Goal: Task Accomplishment & Management: Use online tool/utility

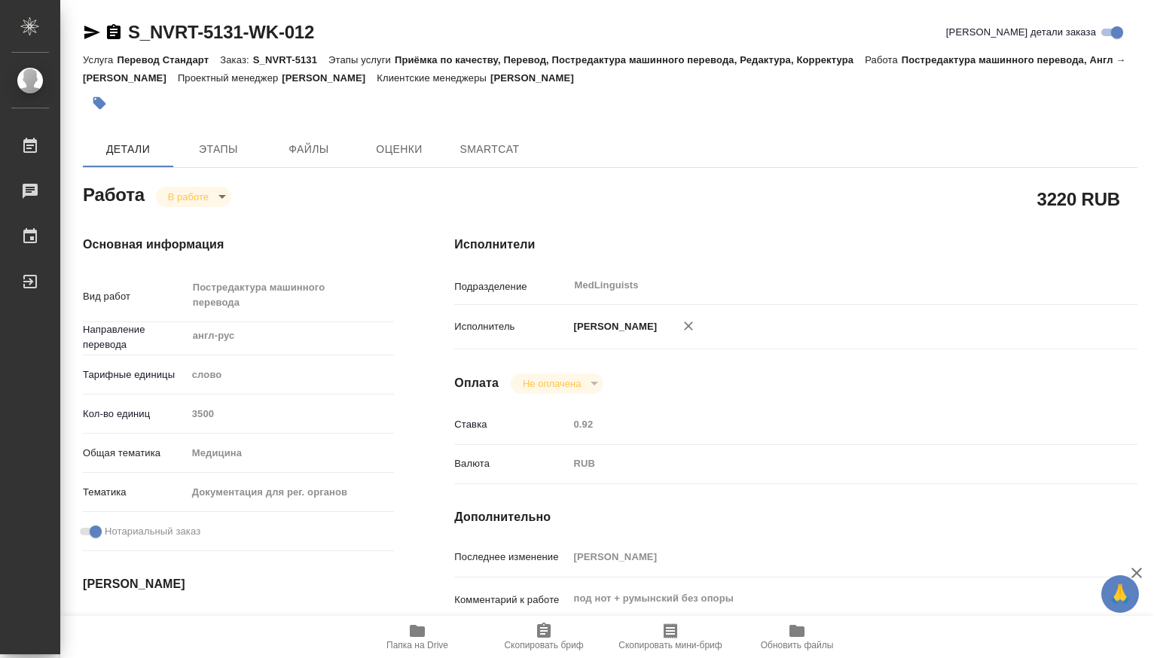
type textarea "x"
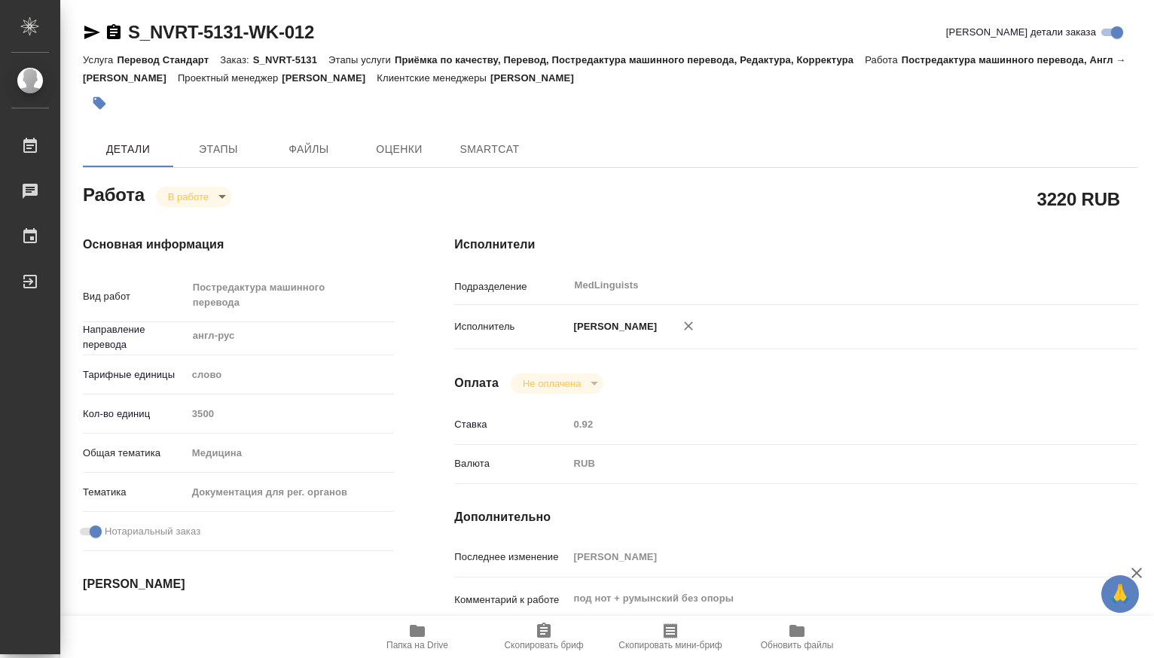
type textarea "x"
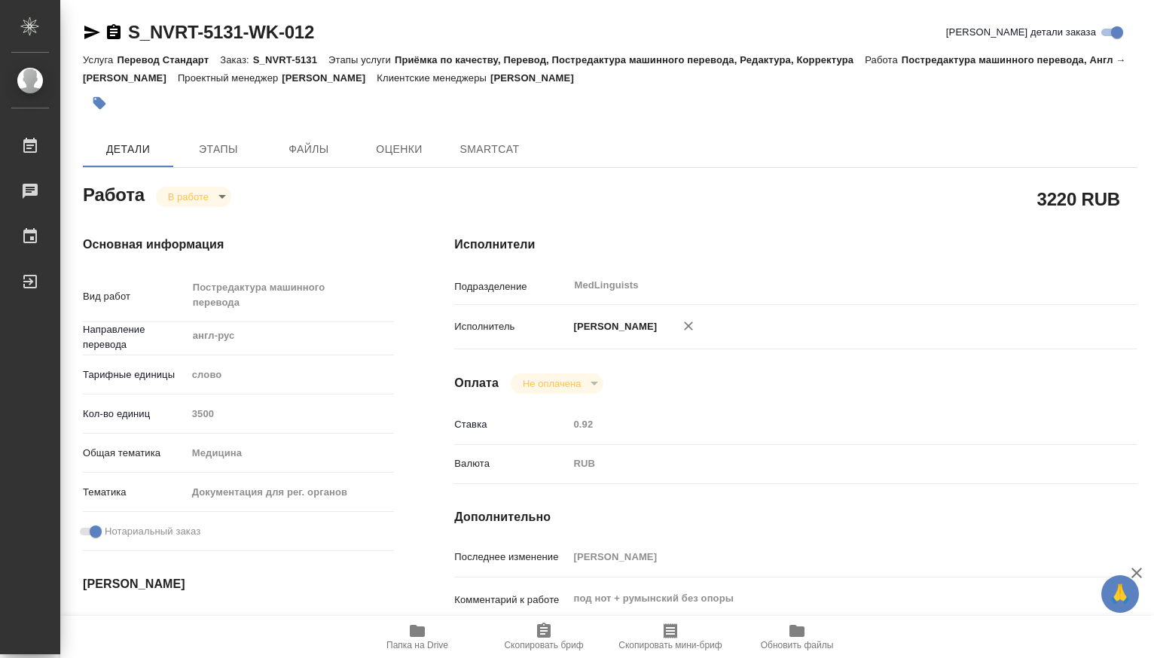
type textarea "x"
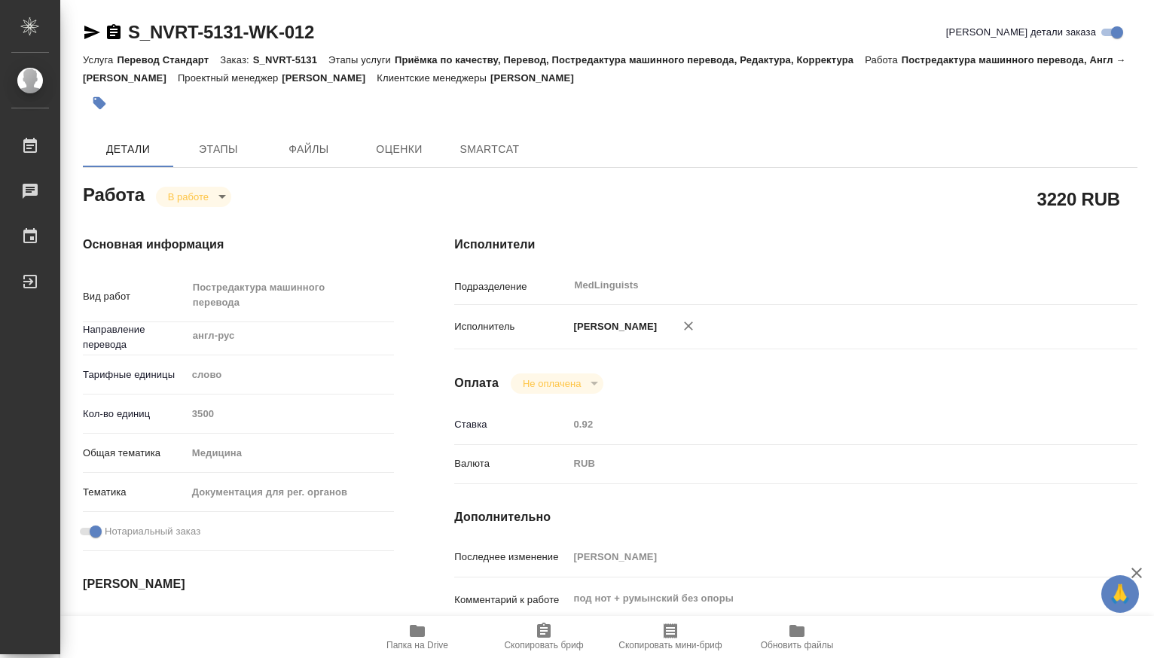
type textarea "x"
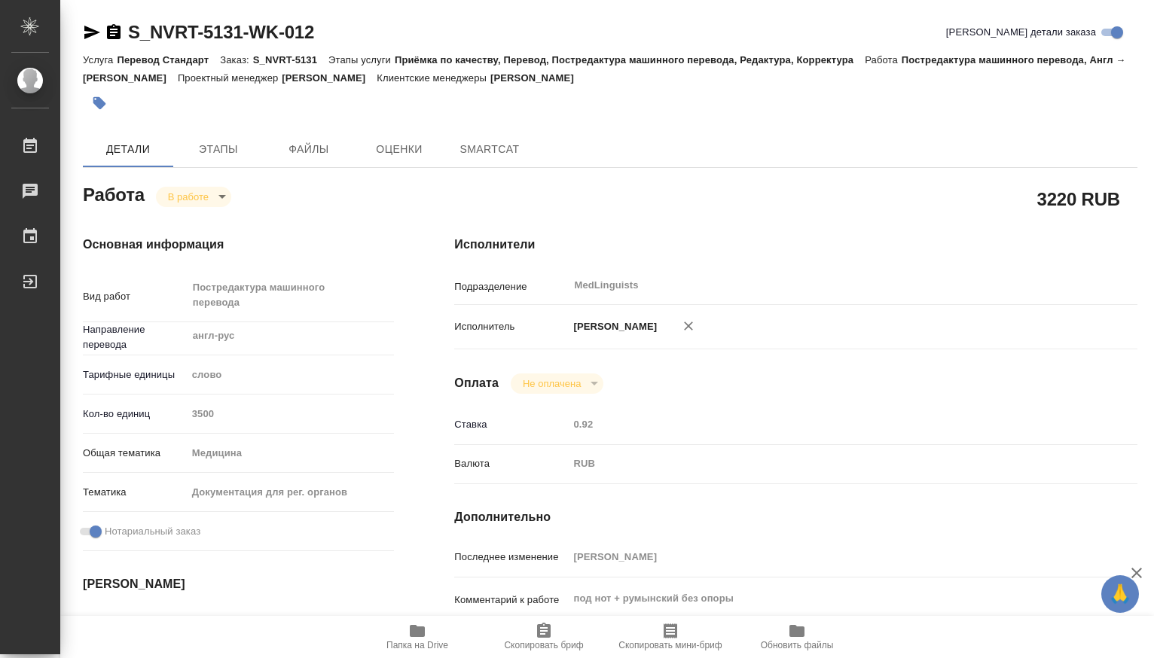
type textarea "x"
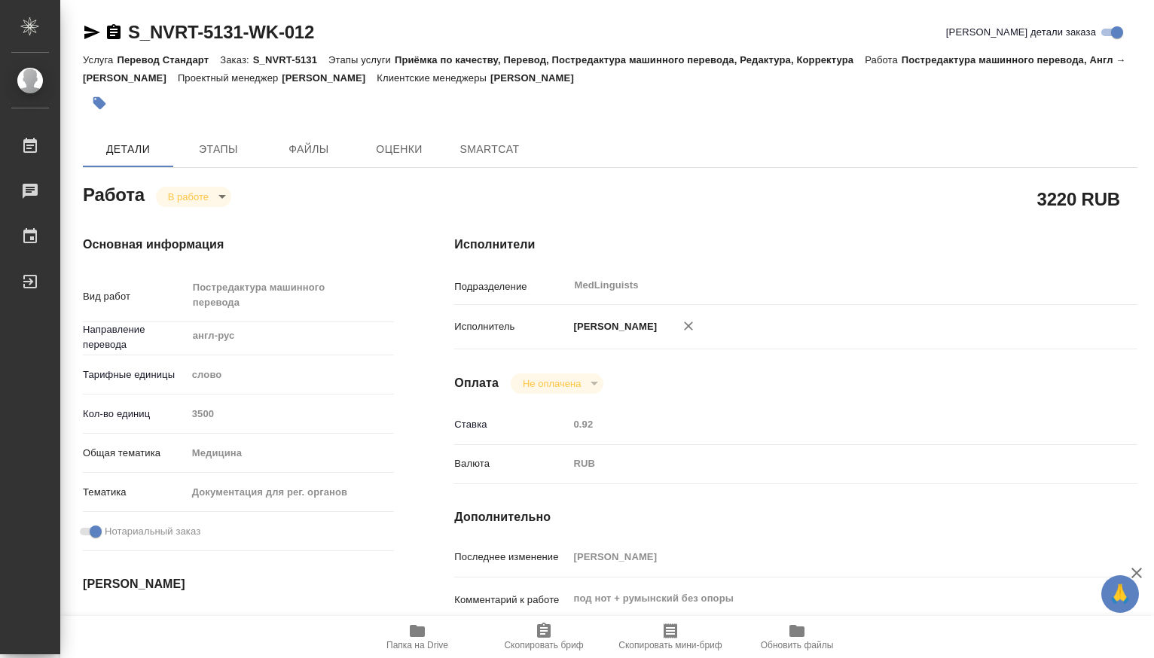
type textarea "x"
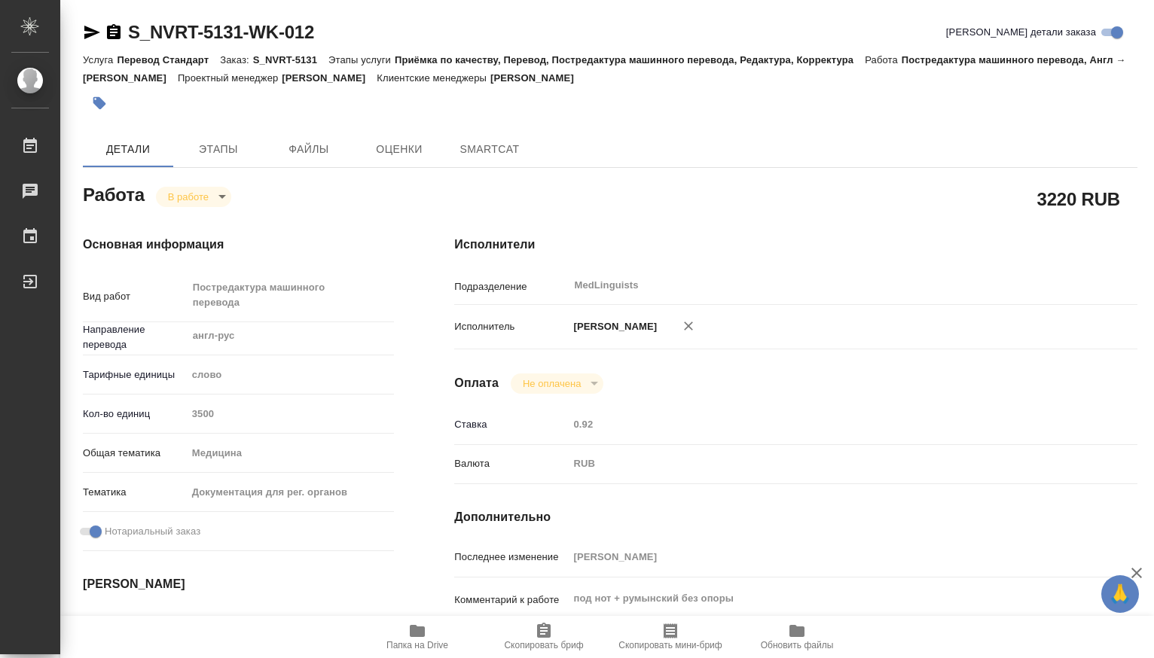
type textarea "x"
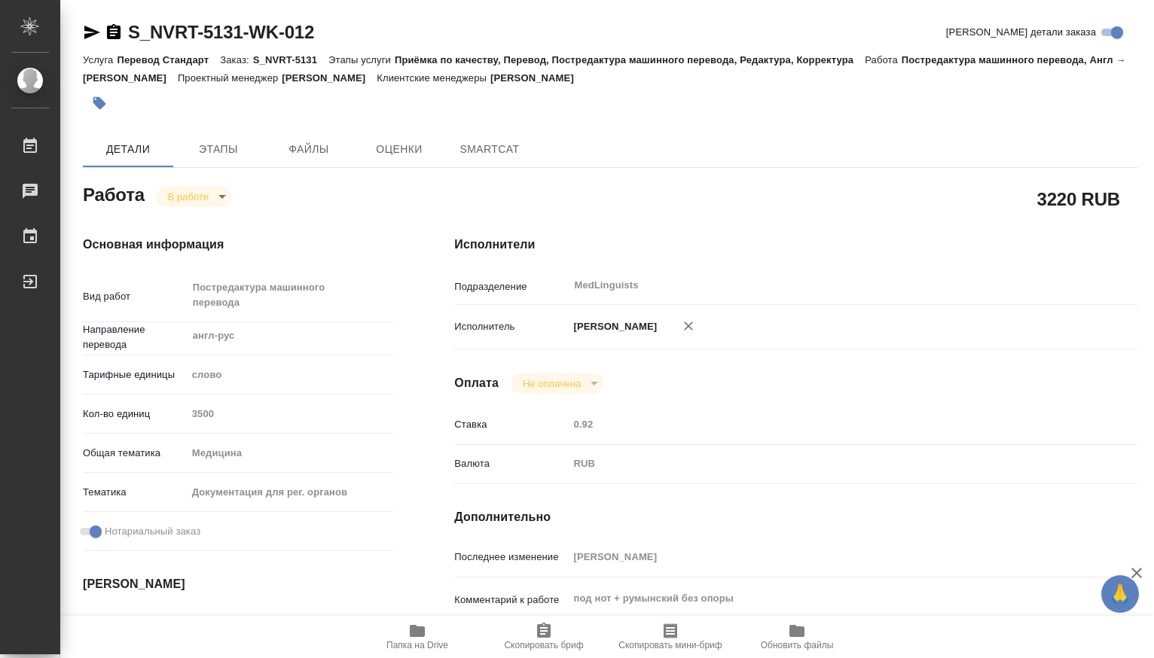
type textarea "x"
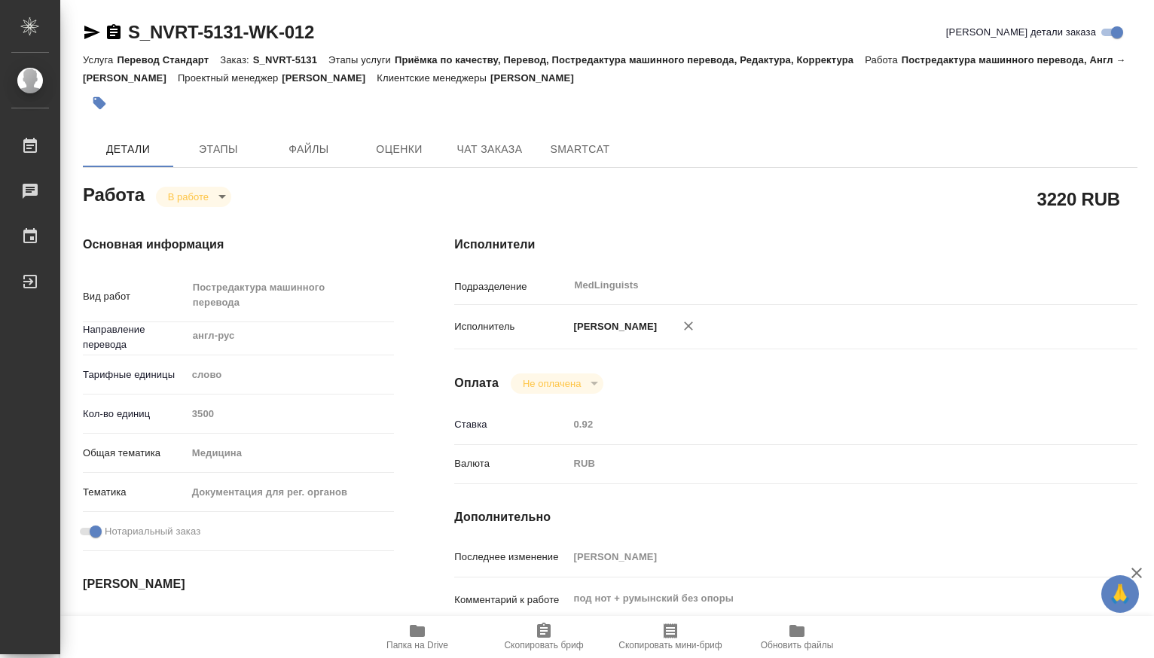
type textarea "x"
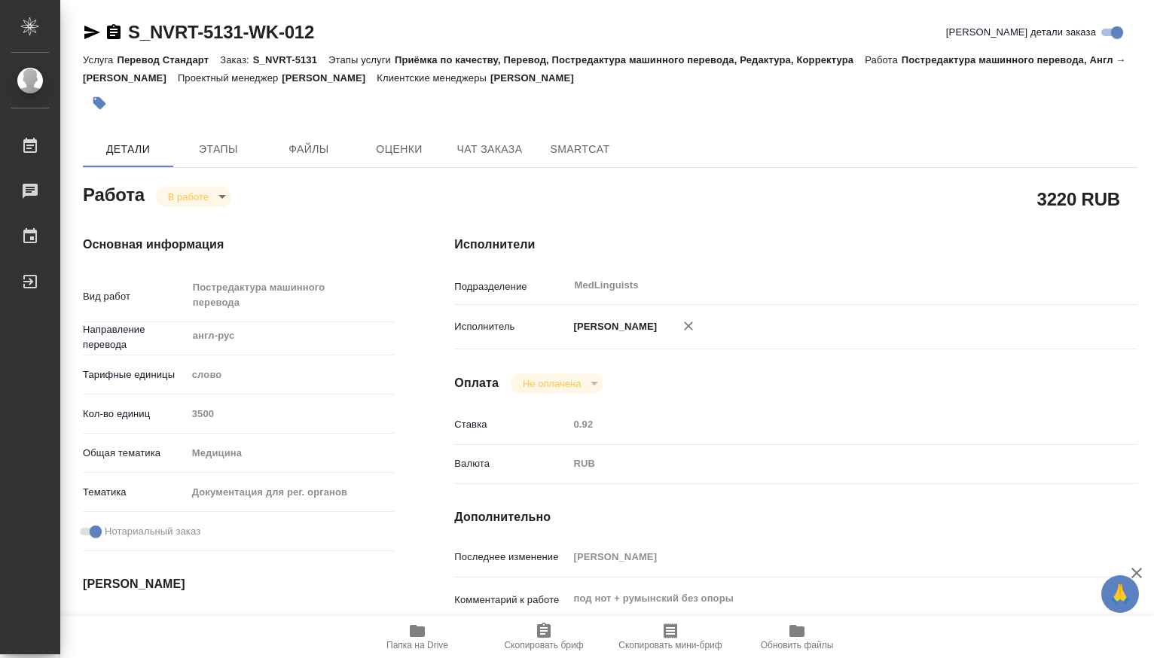
type textarea "x"
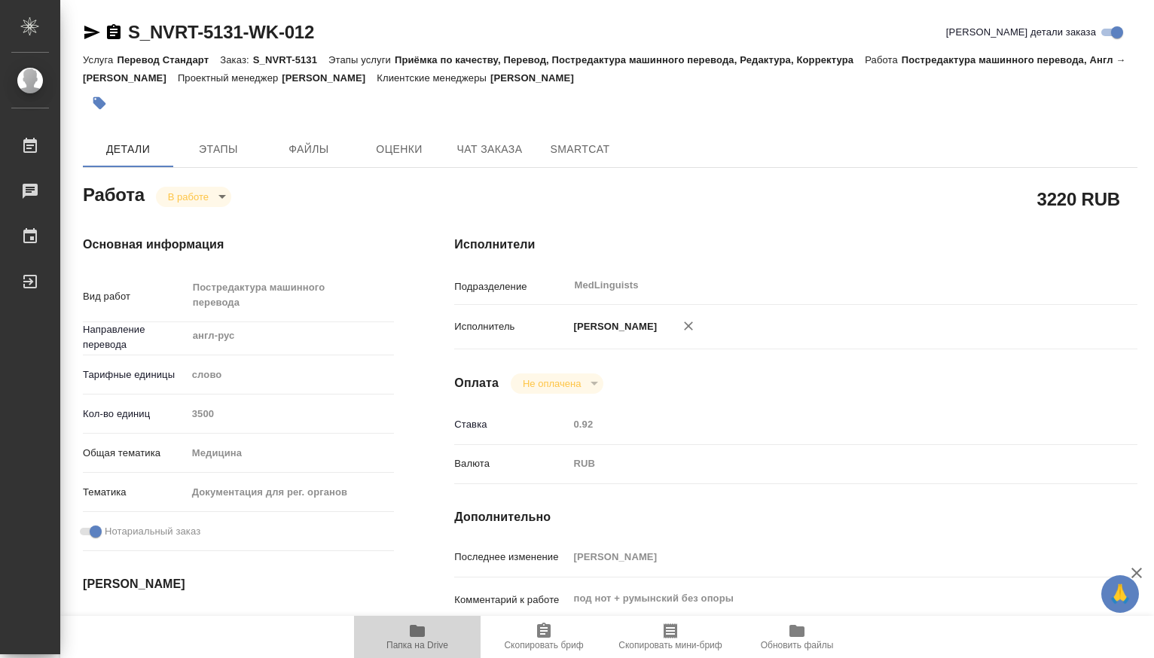
click at [416, 636] on icon "button" at bounding box center [417, 631] width 15 height 12
